Goal: Task Accomplishment & Management: Use online tool/utility

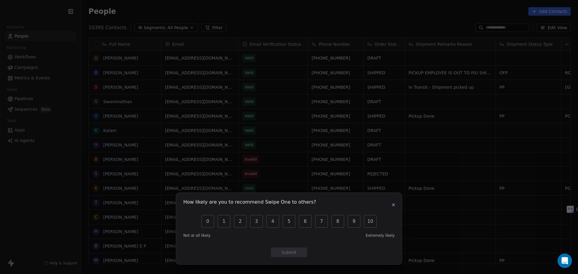
scroll to position [237, 493]
click at [393, 204] on icon "button" at bounding box center [393, 205] width 5 height 5
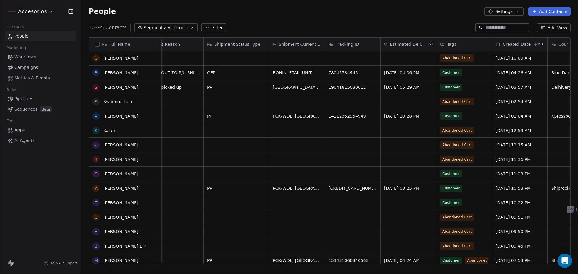
scroll to position [0, 0]
click at [23, 129] on span "Apps" at bounding box center [19, 130] width 11 height 6
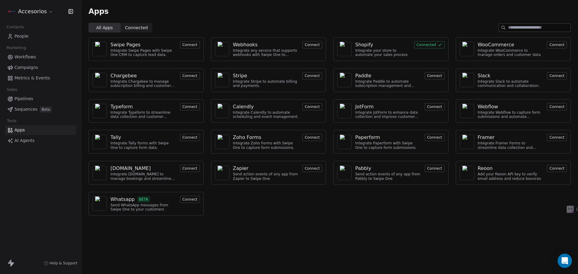
click at [379, 45] on div "Shopify" at bounding box center [383, 44] width 55 height 7
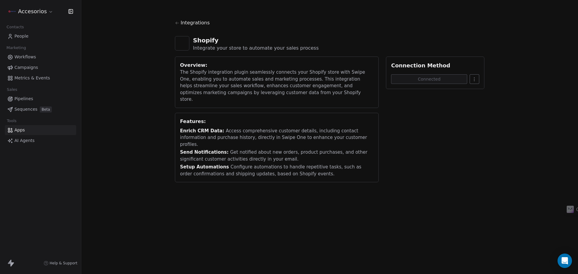
click at [472, 79] on html "Accesorios Contacts People Marketing Workflows Campaigns Metrics & Events Sales…" at bounding box center [289, 137] width 578 height 274
click at [411, 122] on html "Accesorios Contacts People Marketing Workflows Campaigns Metrics & Events Sales…" at bounding box center [289, 137] width 578 height 274
click at [563, 255] on div "Open Intercom Messenger" at bounding box center [565, 261] width 16 height 16
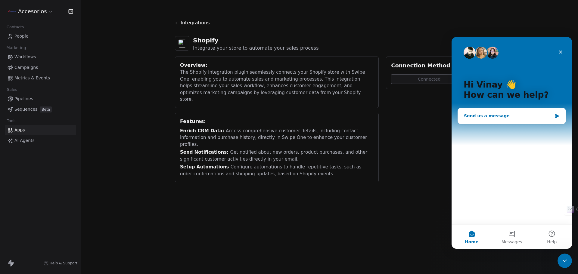
click at [498, 117] on div "Send us a message" at bounding box center [508, 116] width 88 height 6
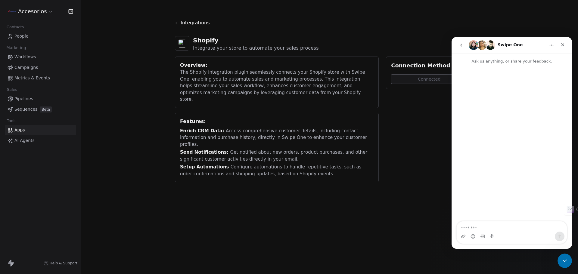
click at [507, 225] on textarea "Message…" at bounding box center [512, 227] width 110 height 10
click at [560, 42] on div "Close" at bounding box center [563, 44] width 11 height 11
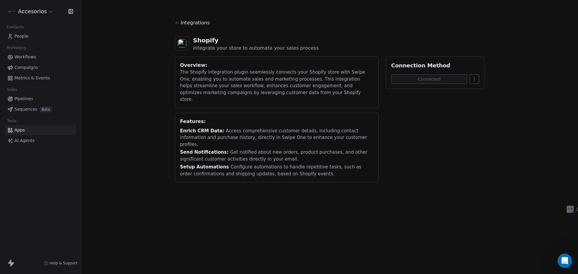
click at [28, 37] on link "People" at bounding box center [40, 36] width 71 height 10
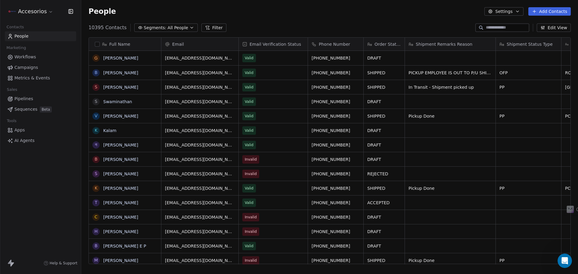
click at [25, 127] on link "Apps" at bounding box center [40, 130] width 71 height 10
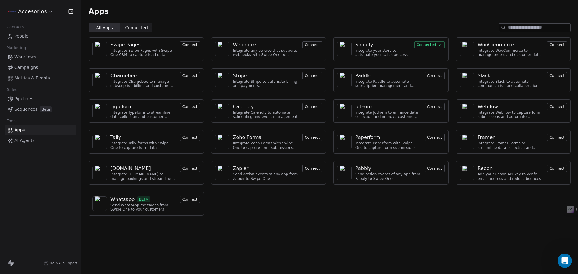
click at [378, 47] on div "Shopify" at bounding box center [383, 44] width 55 height 7
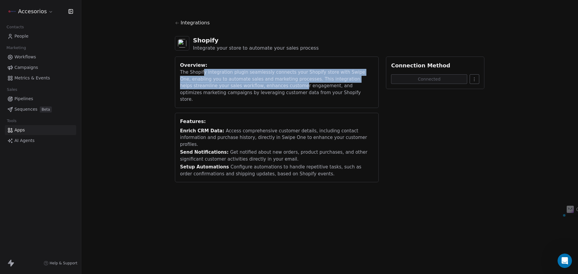
drag, startPoint x: 202, startPoint y: 75, endPoint x: 261, endPoint y: 85, distance: 58.9
click at [261, 85] on div "The Shopify integration plugin seamlessly connects your Shopify store with Swip…" at bounding box center [277, 86] width 194 height 34
